Goal: Check status: Check status

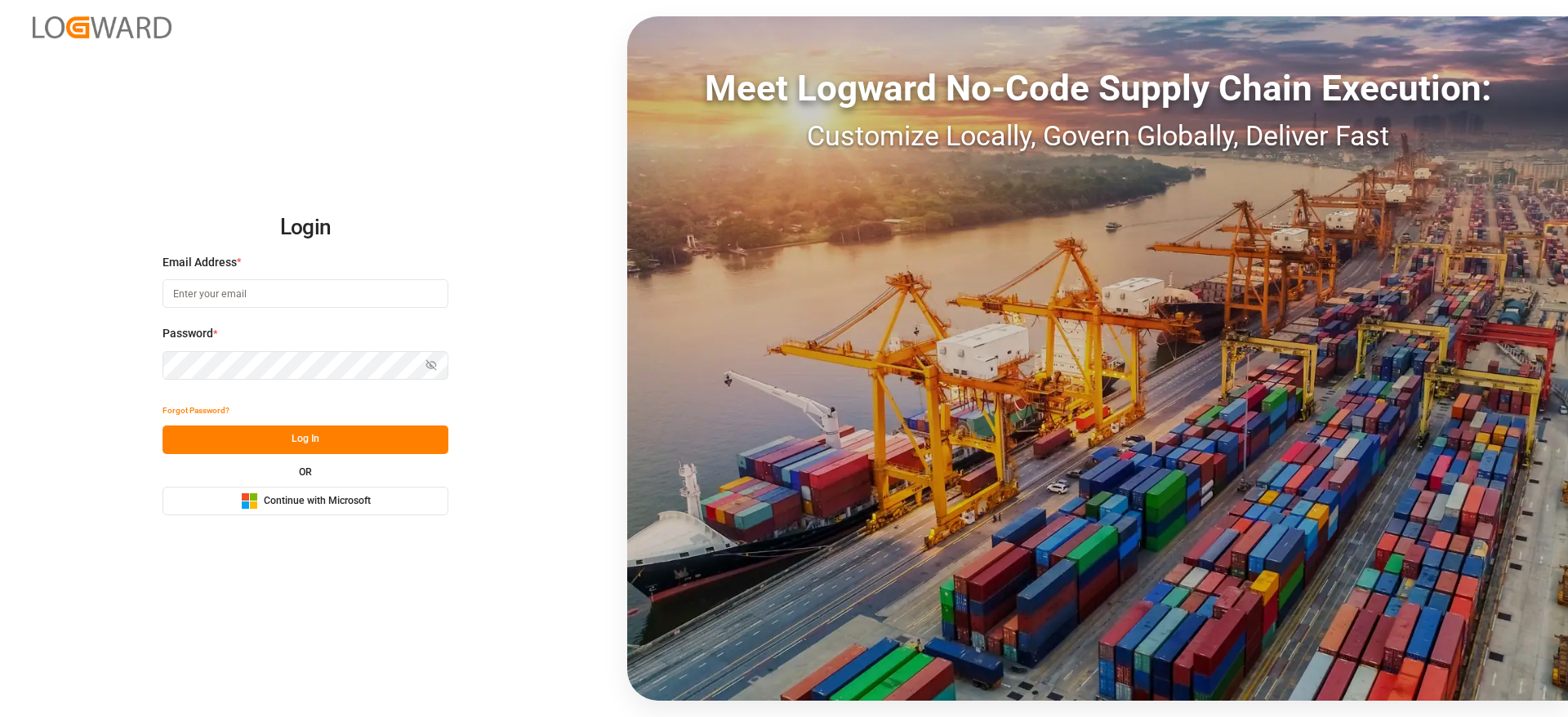
click at [437, 513] on button "Microsoft Logo Continue with Microsoft" at bounding box center [306, 501] width 286 height 29
click at [393, 498] on button "Microsoft Logo Continue with Microsoft" at bounding box center [306, 501] width 286 height 29
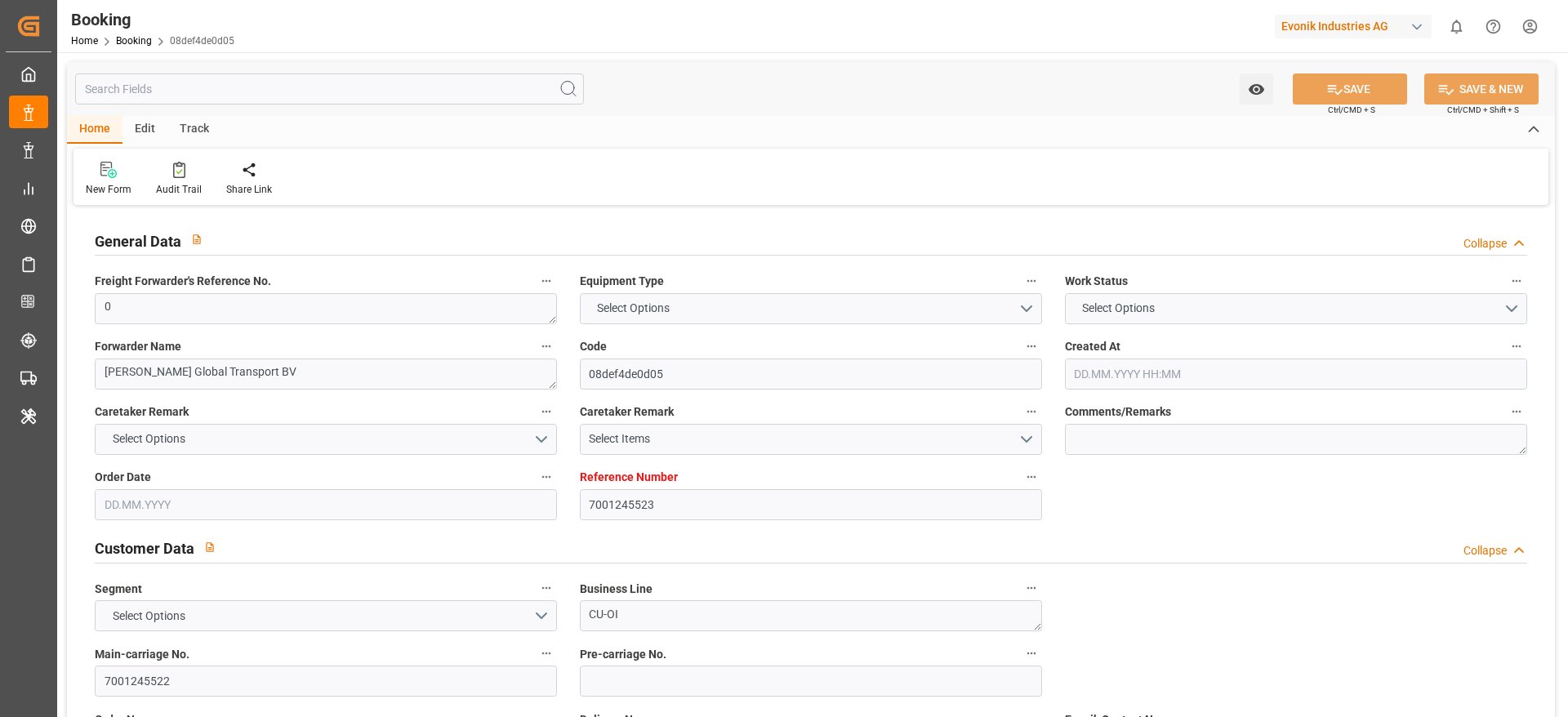
type input "7001245523"
type input "9253727"
type input "Hapag Lloyd"
type input "Hapag Lloyd Aktiengesellschaft"
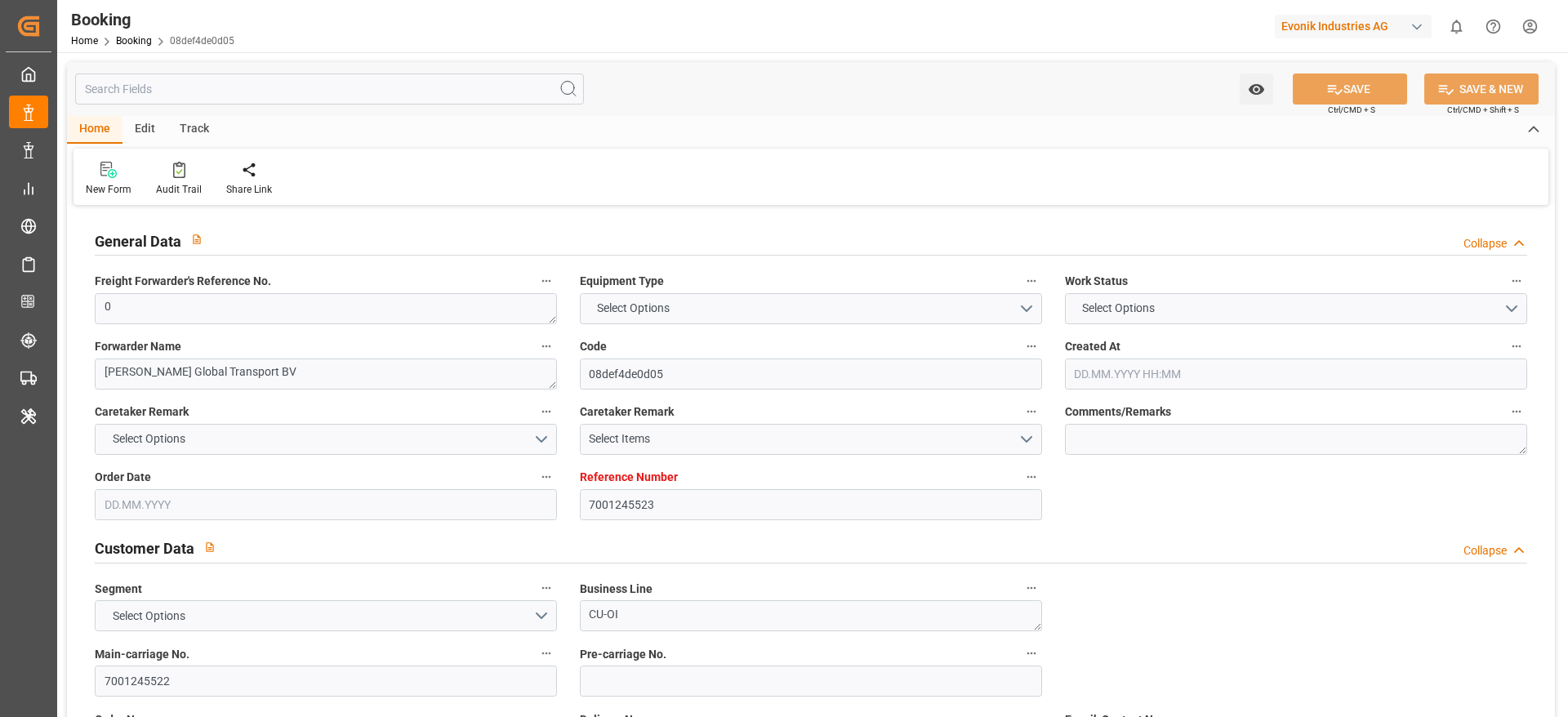
type input "BEANR"
type input "CAMTR"
type input "CATOR"
type input "0"
type input "11.08.2025 11:55"
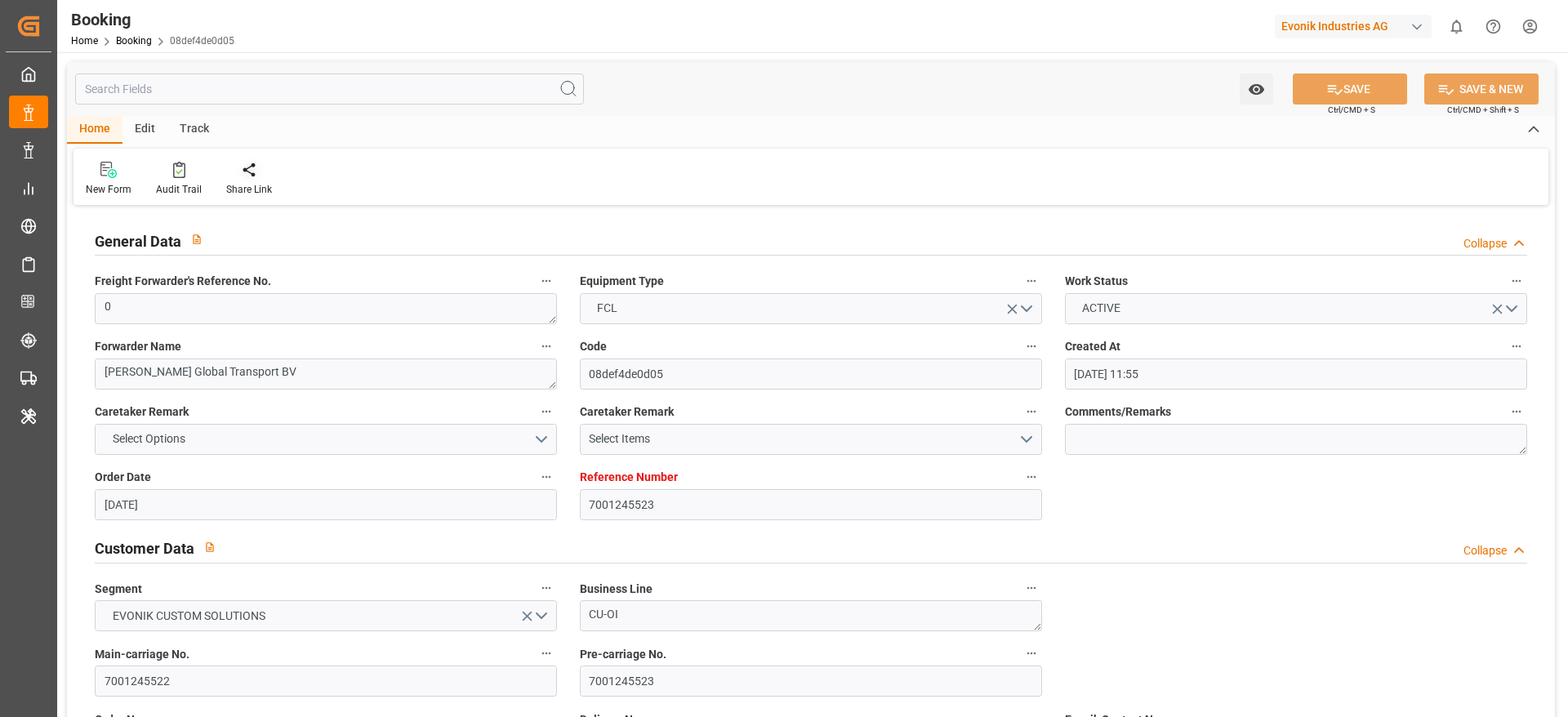
type input "11.08.2025"
type input "24.09.2025"
type input "26.08.2025"
type input "27.08.2025 00:00"
type input "01.09.2025 00:00"
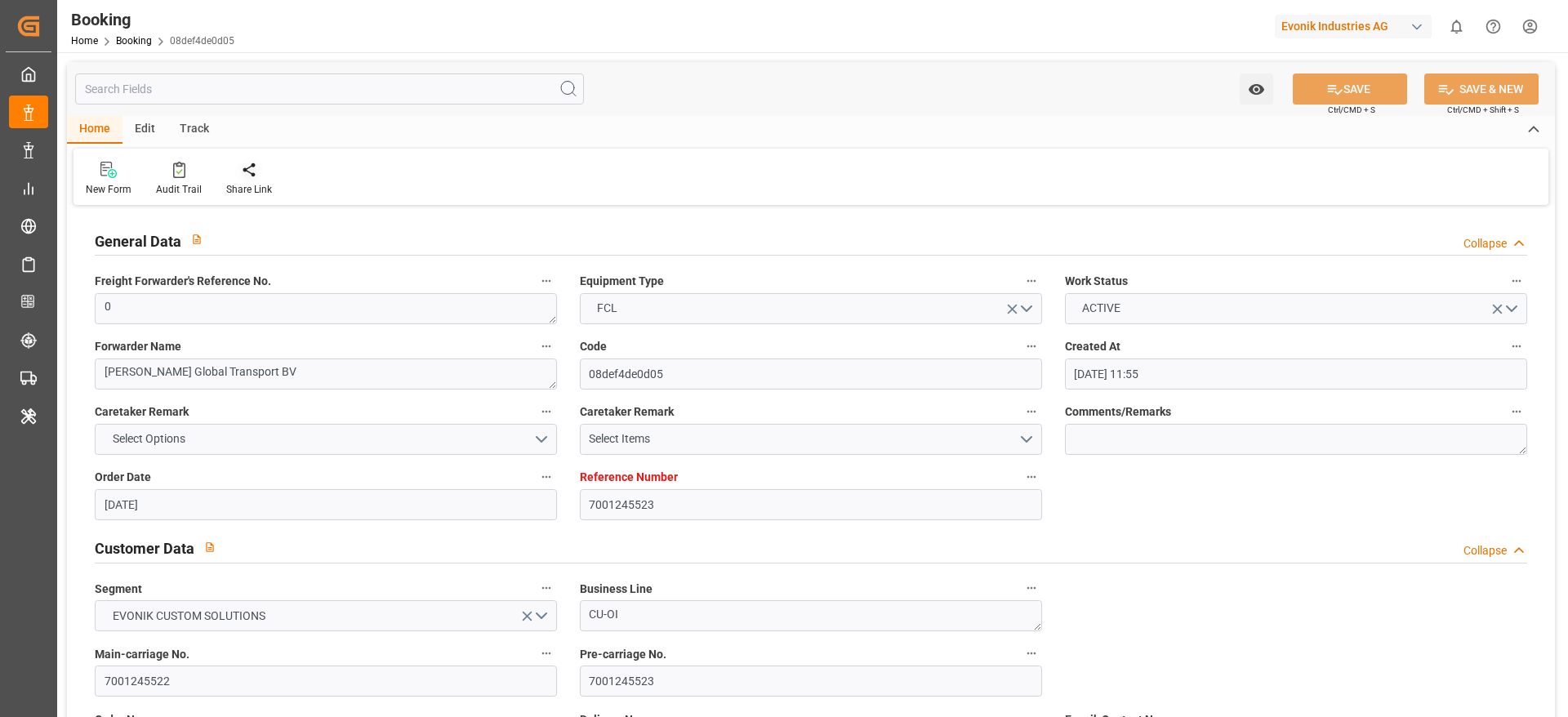
type input "01.09.2025 00:00"
type input "29.08.2025 00:00"
type input "27.08.2025 00:00"
type input "16.09.2025 00:00"
type input "21.09.2025 00:00"
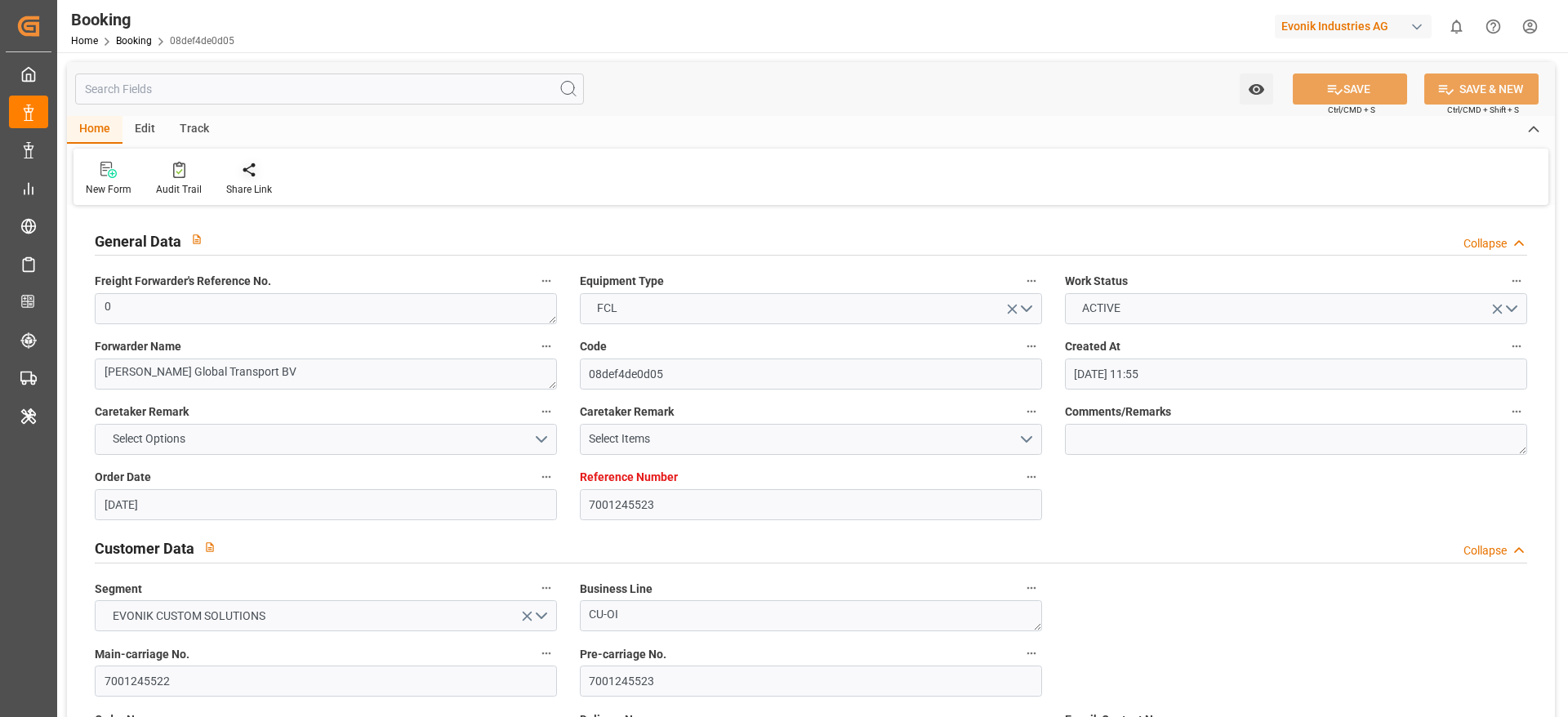
type input "21.08.2025"
type input "01.09.2025 06:52"
click at [196, 187] on div "Audit Trail" at bounding box center [179, 189] width 46 height 14
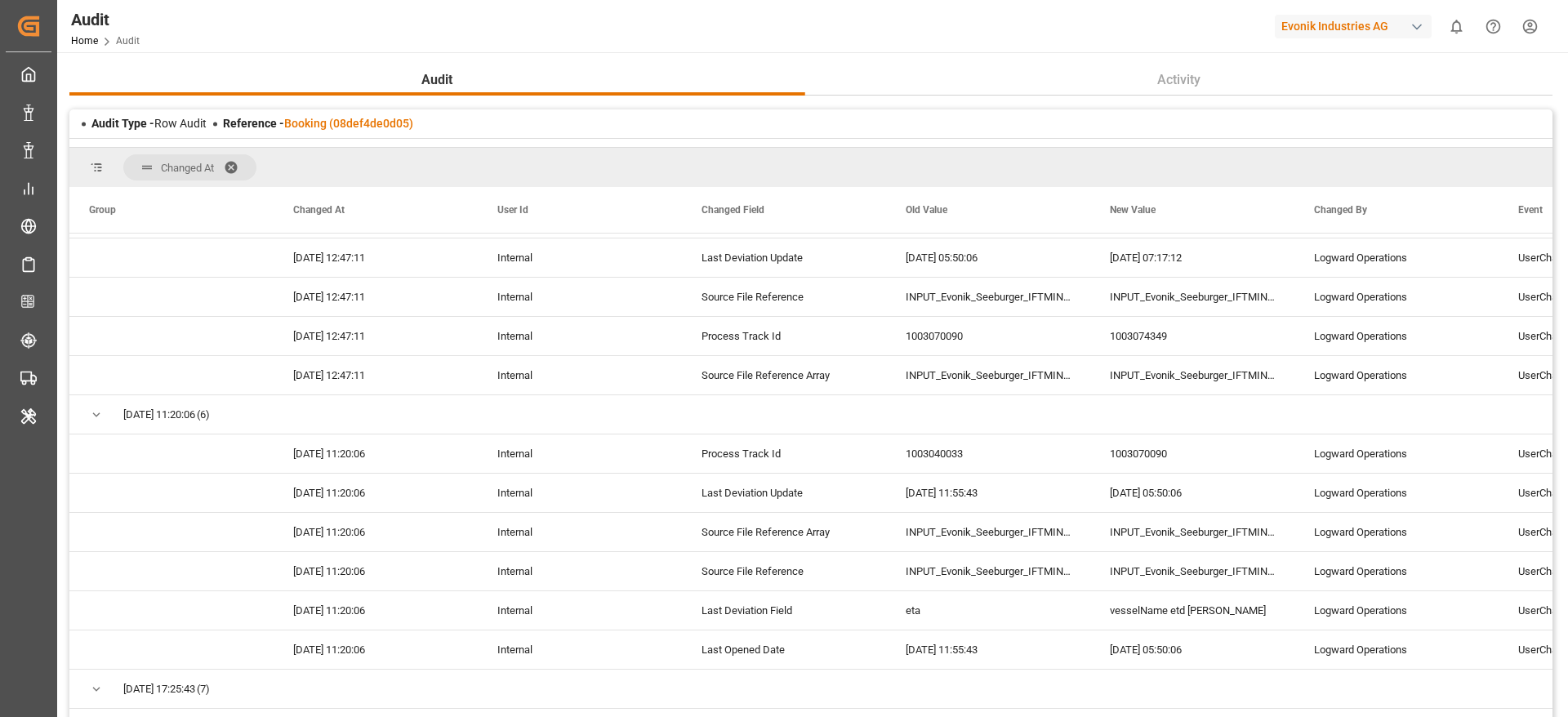
scroll to position [3152, 0]
